Goal: Task Accomplishment & Management: Manage account settings

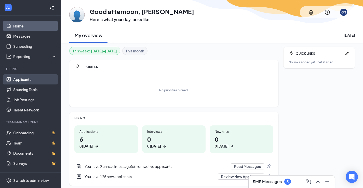
click at [22, 78] on link "Applicants" at bounding box center [35, 79] width 44 height 10
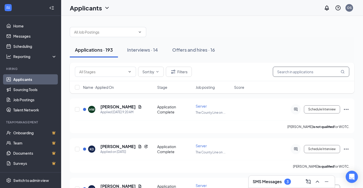
click at [290, 72] on input "text" at bounding box center [311, 72] width 76 height 10
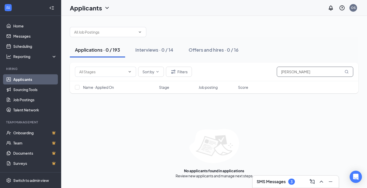
type input "joseph garrett"
